Goal: Task Accomplishment & Management: Complete application form

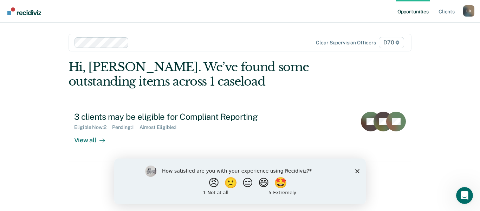
click at [357, 170] on icon "Close survey" at bounding box center [358, 170] width 4 height 4
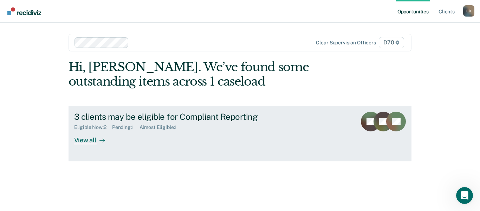
click at [83, 138] on div "View all" at bounding box center [93, 137] width 39 height 14
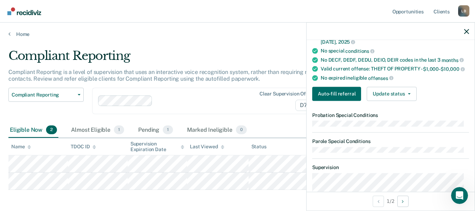
scroll to position [211, 0]
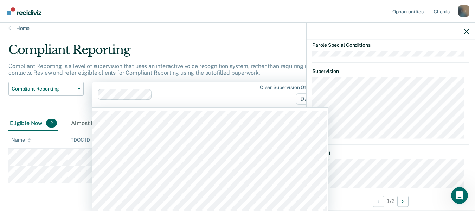
click at [211, 96] on div at bounding box center [176, 94] width 157 height 11
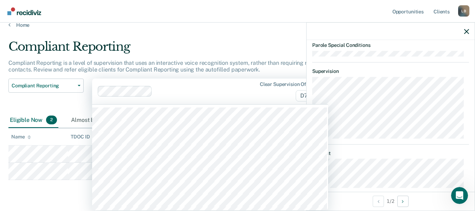
click at [211, 96] on div at bounding box center [176, 91] width 157 height 11
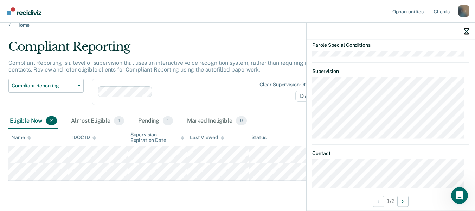
click at [465, 31] on icon "button" at bounding box center [466, 31] width 5 height 5
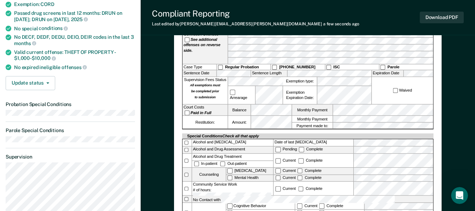
scroll to position [211, 0]
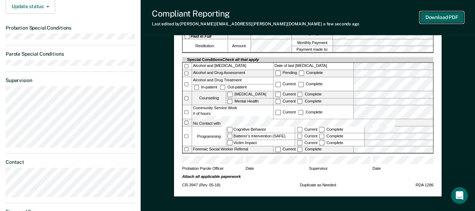
click at [441, 15] on button "Download PDF" at bounding box center [442, 18] width 44 height 12
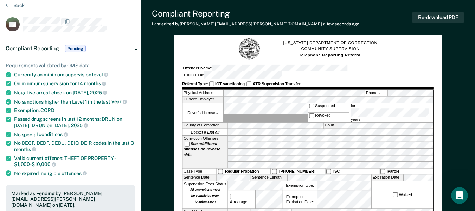
scroll to position [0, 0]
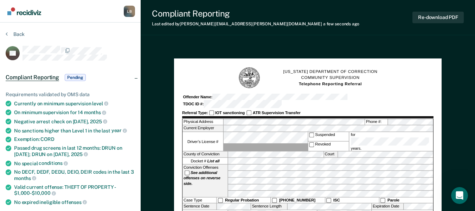
click at [130, 10] on div "L B" at bounding box center [129, 11] width 11 height 11
click at [14, 32] on button "Back" at bounding box center [15, 34] width 19 height 6
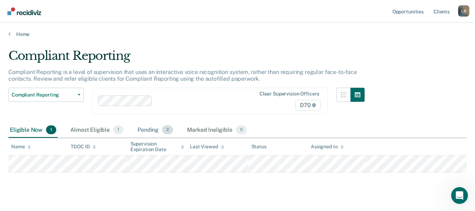
click at [146, 129] on div "Pending 2" at bounding box center [155, 129] width 38 height 15
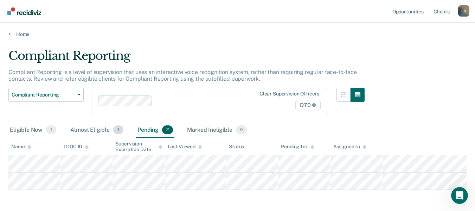
click at [93, 127] on div "Almost Eligible 1" at bounding box center [97, 129] width 56 height 15
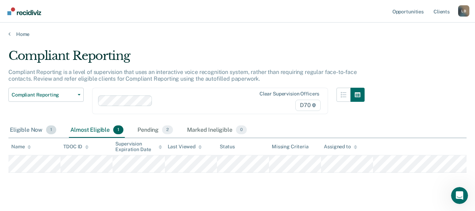
click at [35, 131] on div "Eligible Now 1" at bounding box center [32, 129] width 49 height 15
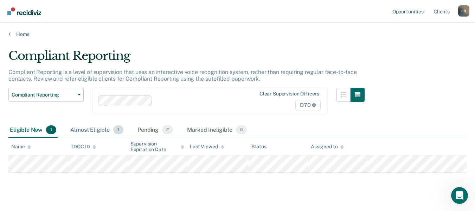
click at [91, 131] on div "Almost Eligible 1" at bounding box center [97, 129] width 56 height 15
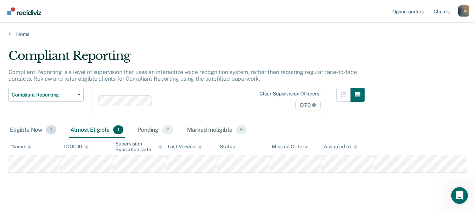
click at [31, 127] on div "Eligible Now 1" at bounding box center [32, 129] width 49 height 15
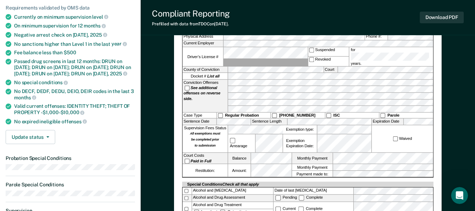
scroll to position [106, 0]
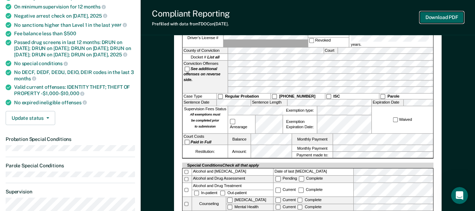
click at [451, 14] on button "Download PDF" at bounding box center [442, 18] width 44 height 12
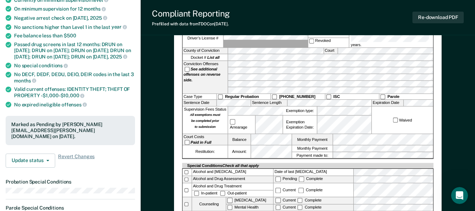
scroll to position [0, 0]
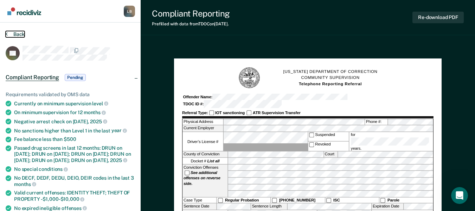
click at [20, 33] on button "Back" at bounding box center [15, 34] width 19 height 6
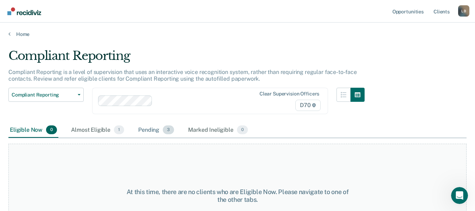
click at [157, 129] on div "Pending 3" at bounding box center [156, 129] width 39 height 15
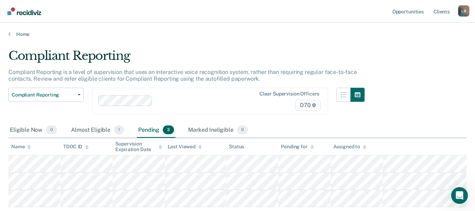
click at [461, 11] on div "L B" at bounding box center [463, 10] width 11 height 11
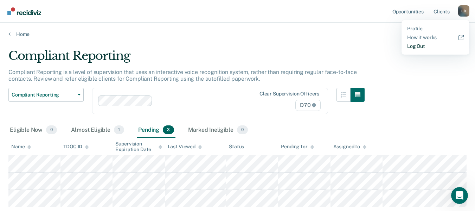
click at [418, 47] on link "Log Out" at bounding box center [435, 46] width 57 height 6
